Goal: Task Accomplishment & Management: Use online tool/utility

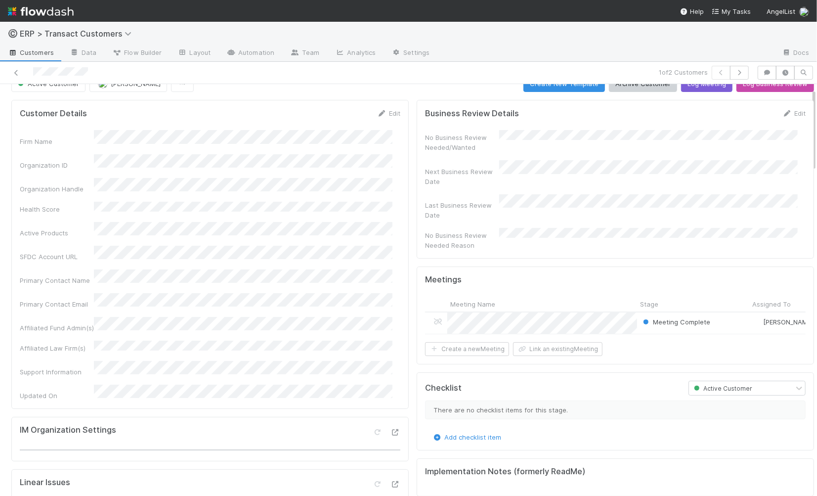
scroll to position [26, 0]
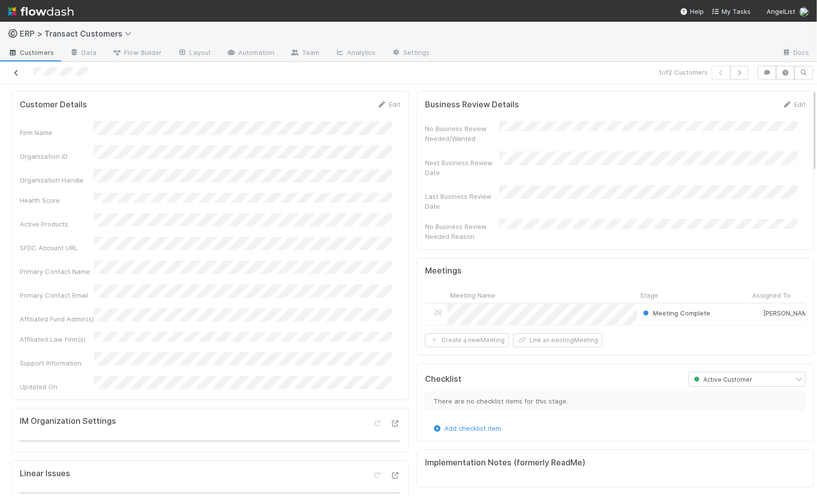
click at [18, 73] on icon at bounding box center [16, 73] width 10 height 6
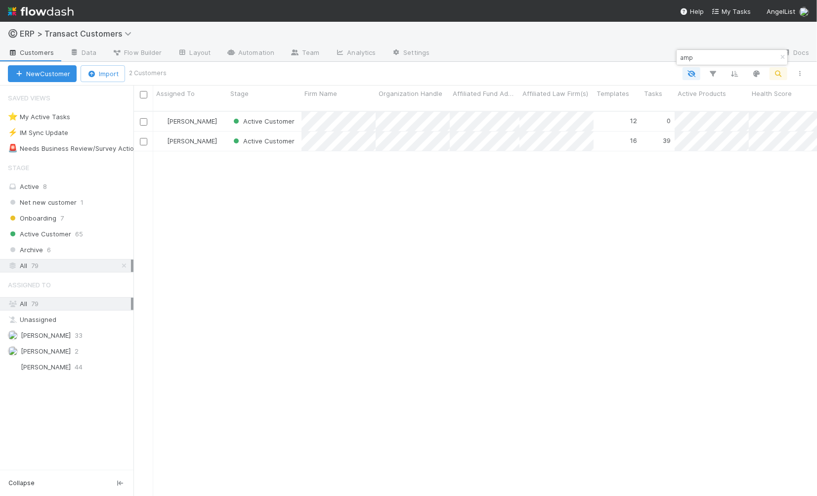
scroll to position [385, 675]
drag, startPoint x: 722, startPoint y: 61, endPoint x: 665, endPoint y: 60, distance: 57.4
click at [665, 60] on body "©️ ERP > Transact Customers Customers Data Flow Builder Layout Automation Team …" at bounding box center [408, 248] width 817 height 496
click at [52, 187] on div "Active 8" at bounding box center [69, 186] width 123 height 12
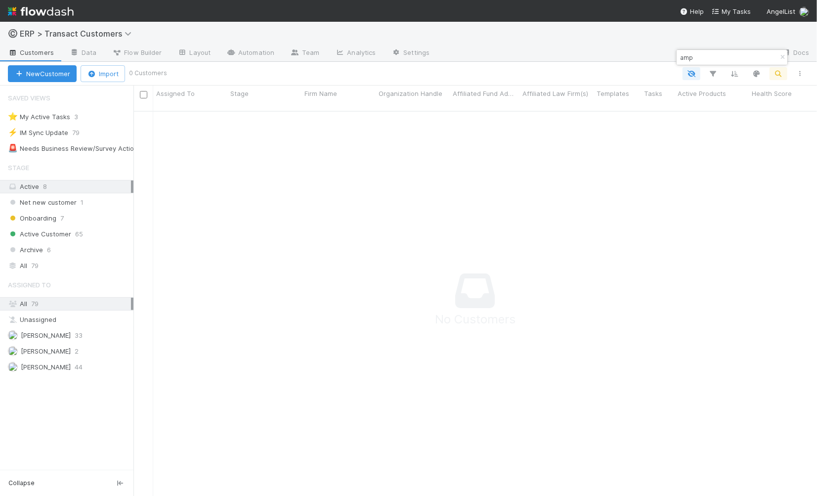
scroll to position [377, 667]
click at [782, 56] on icon "button" at bounding box center [783, 57] width 10 height 6
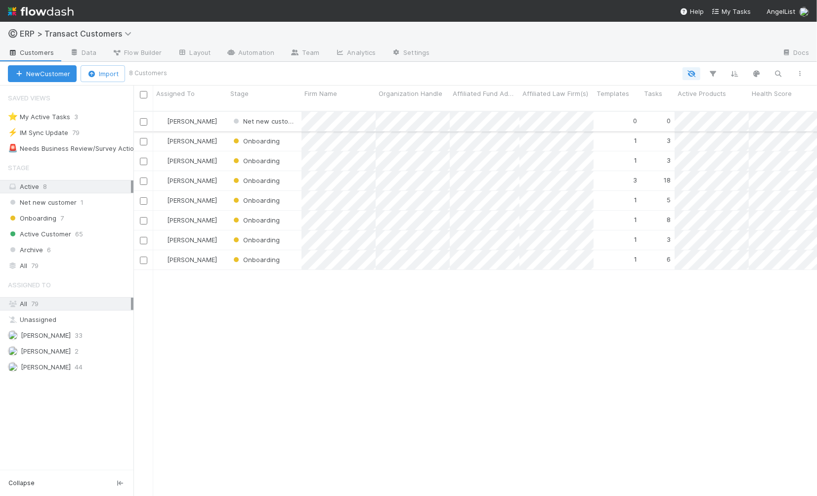
scroll to position [385, 675]
click at [296, 176] on div "Onboarding" at bounding box center [264, 180] width 74 height 19
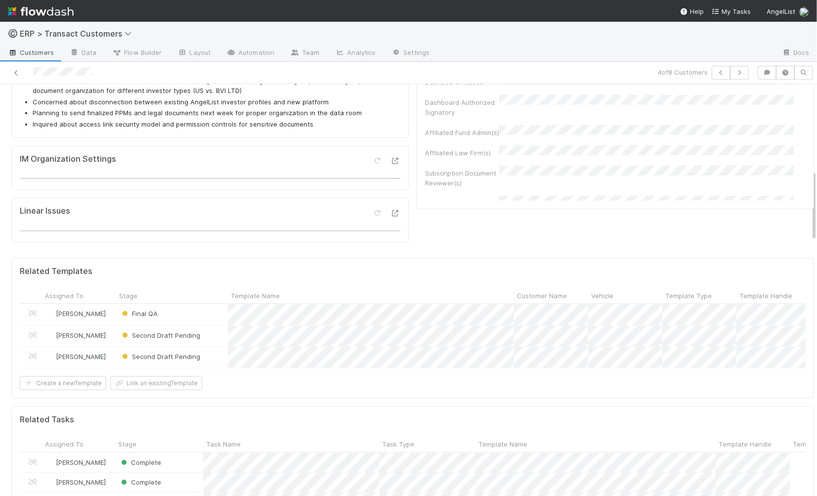
scroll to position [498, 0]
click at [209, 303] on div "Final QA" at bounding box center [172, 313] width 112 height 21
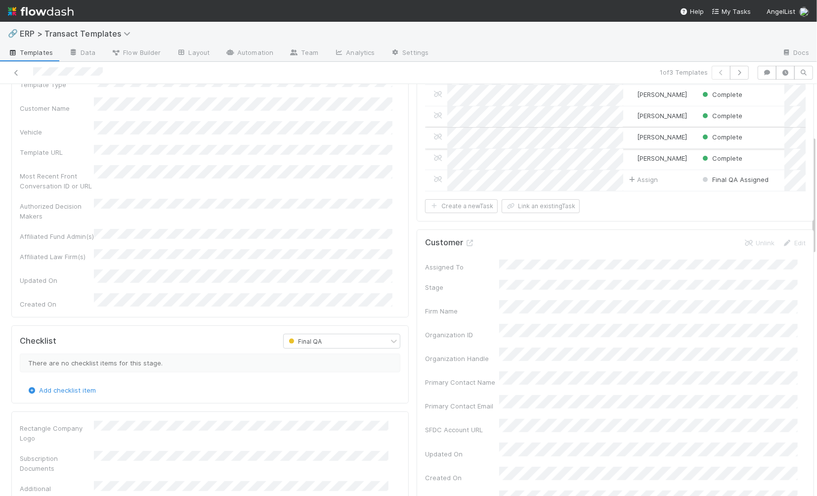
scroll to position [118, 0]
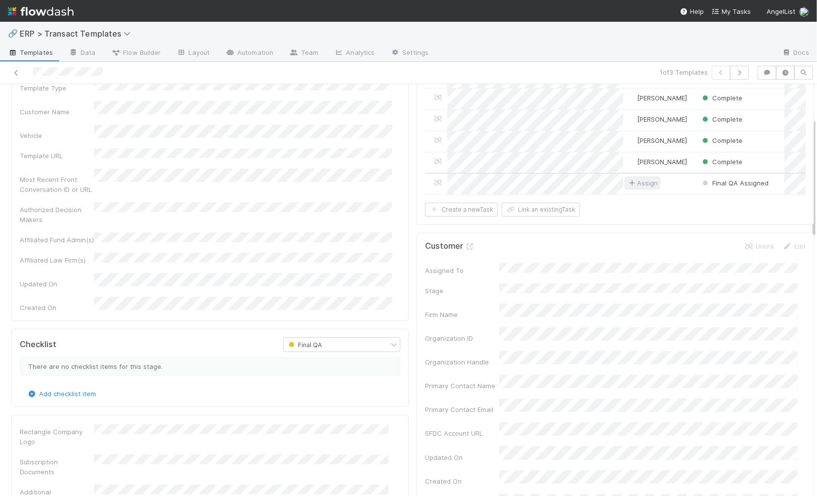
click at [642, 178] on span "Assign" at bounding box center [642, 183] width 31 height 10
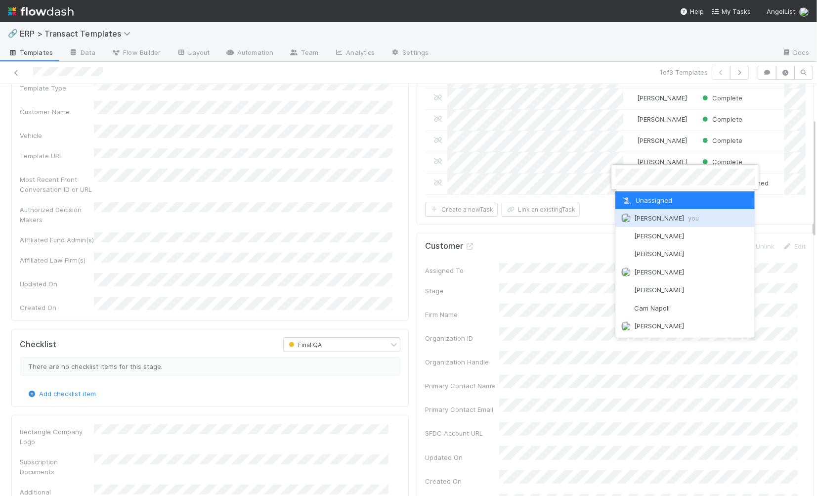
click at [636, 221] on span "[PERSON_NAME] you" at bounding box center [666, 218] width 65 height 8
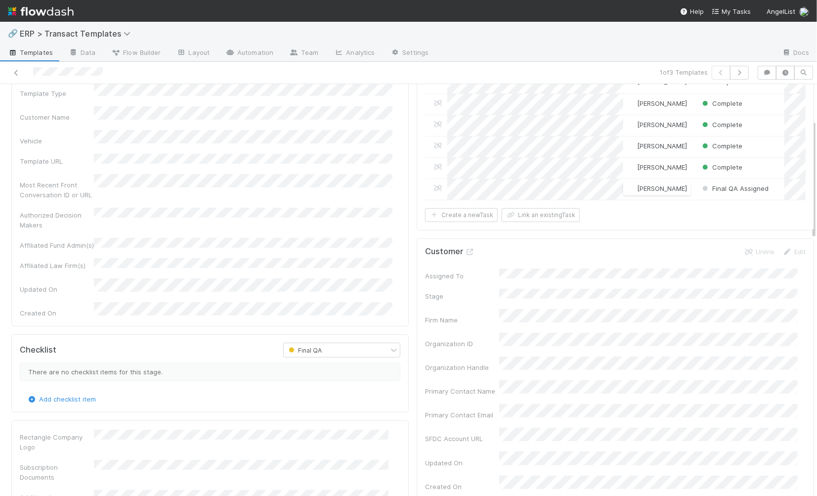
scroll to position [103, 0]
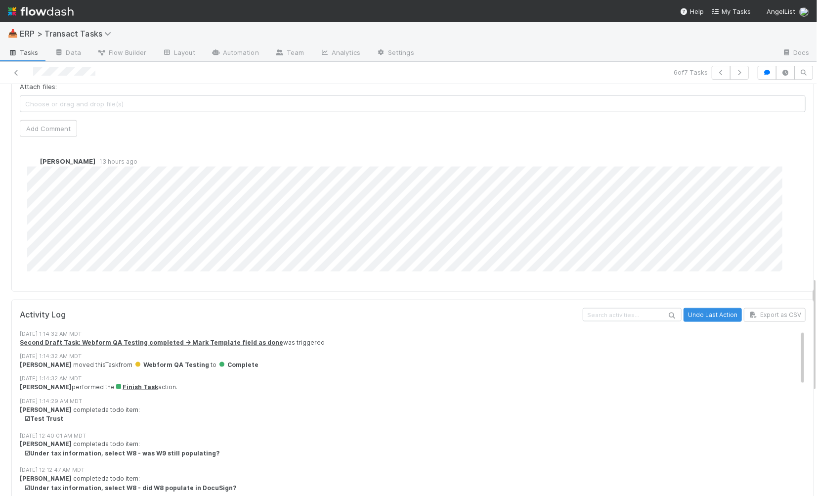
scroll to position [688, 0]
